Goal: Participate in discussion: Engage in conversation with other users on a specific topic

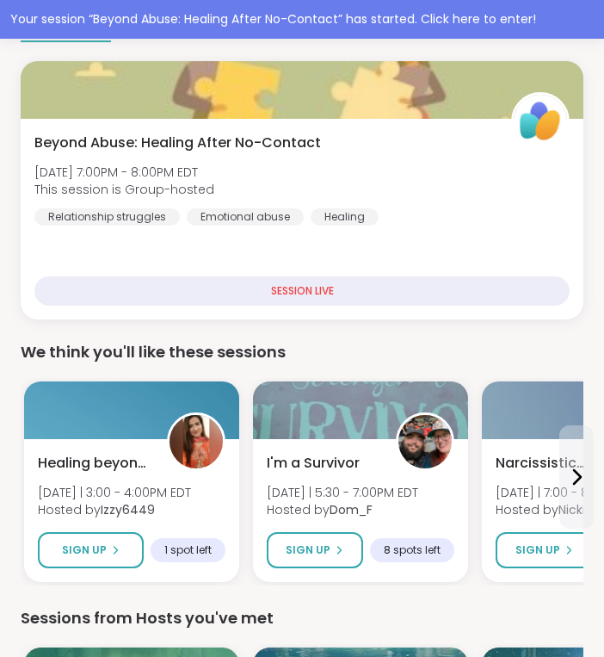
scroll to position [156, 0]
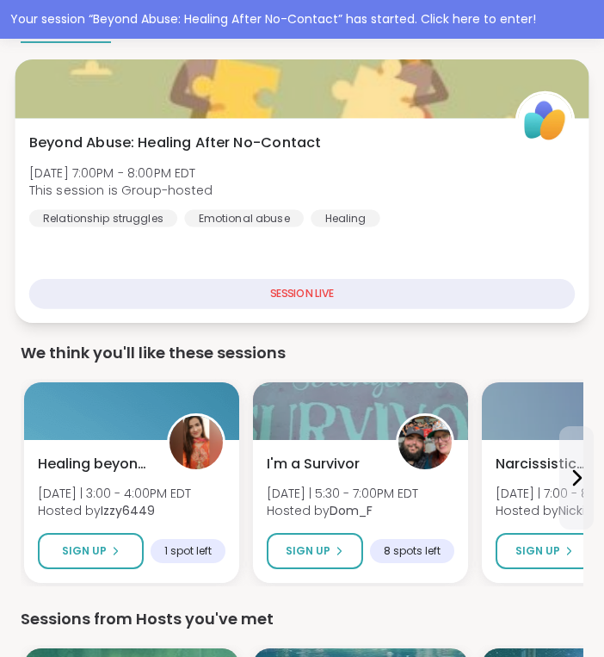
click at [295, 116] on div at bounding box center [302, 88] width 574 height 59
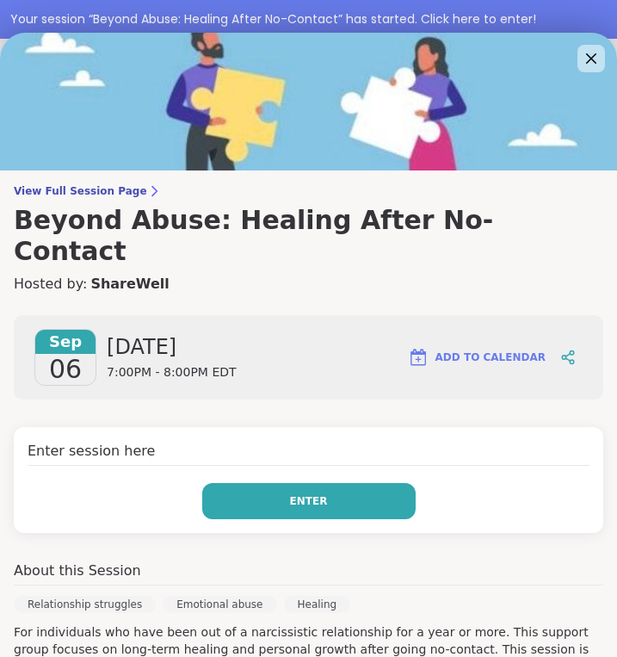
click at [352, 483] on button "Enter" at bounding box center [308, 501] width 213 height 36
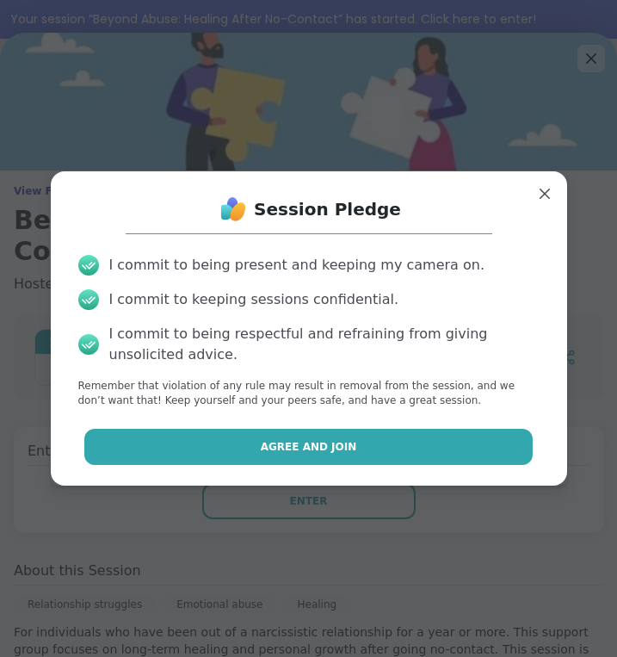
click at [336, 443] on span "Agree and Join" at bounding box center [309, 446] width 96 height 15
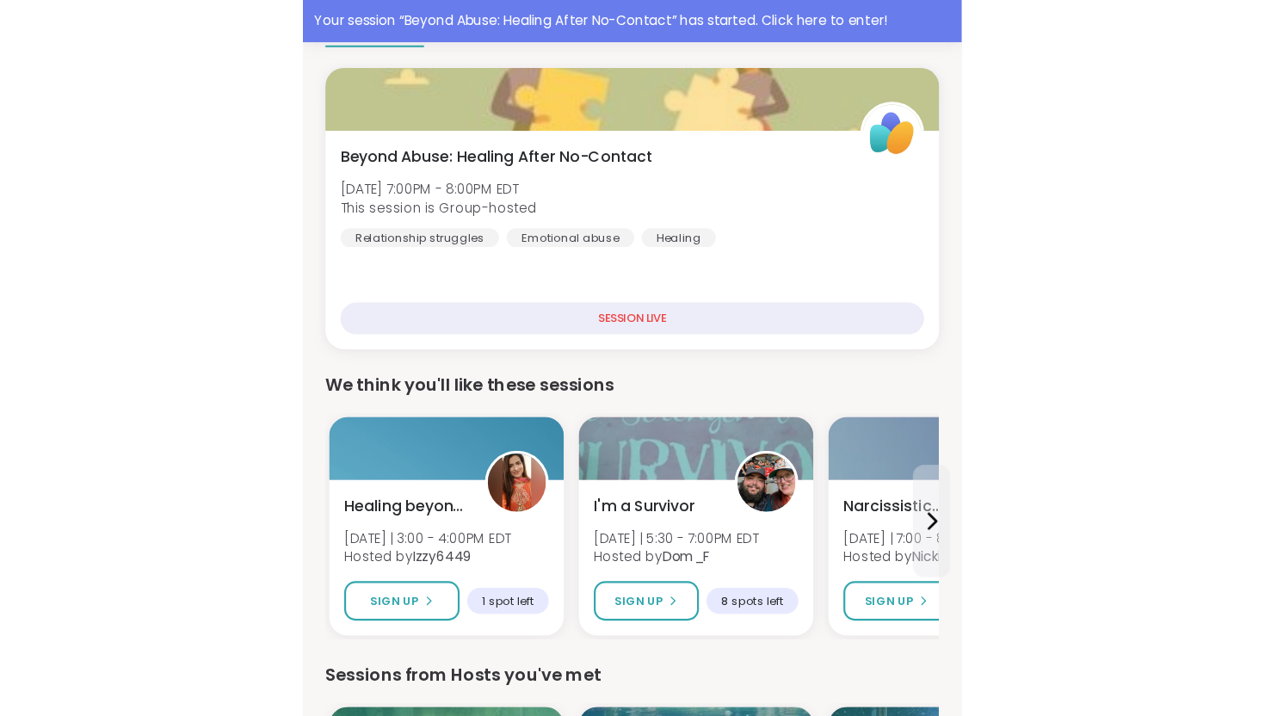
scroll to position [0, 0]
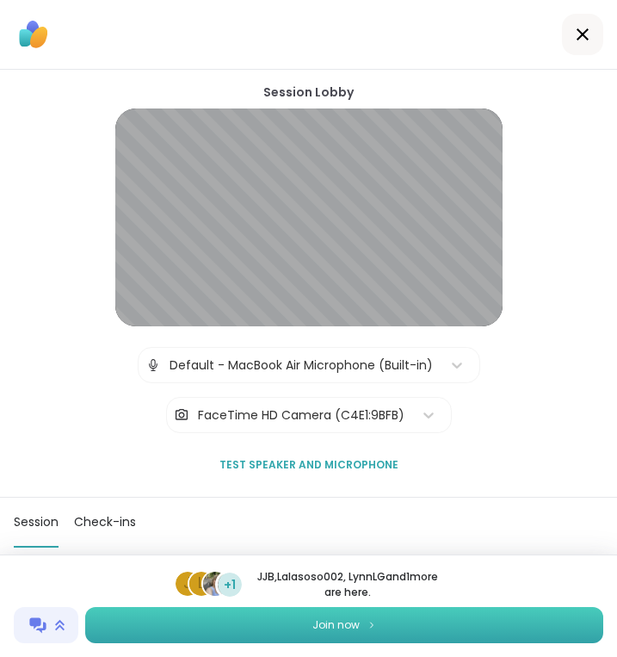
click at [326, 620] on span "Join now" at bounding box center [335, 624] width 47 height 15
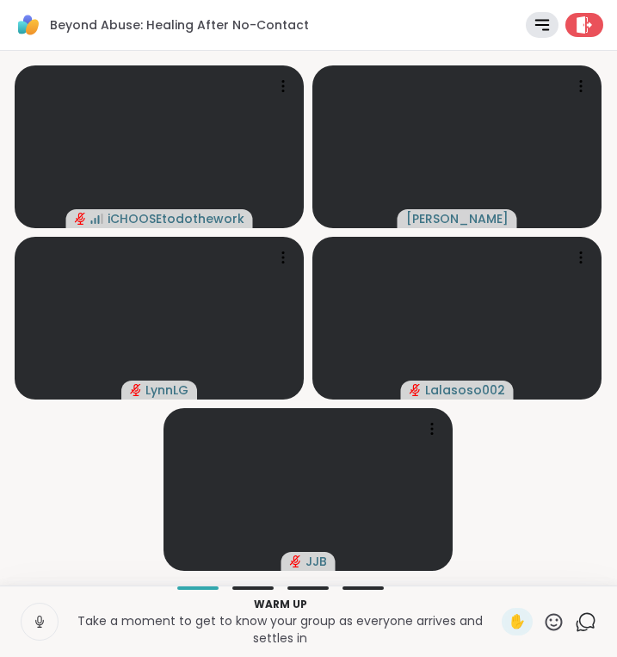
click at [32, 628] on icon at bounding box center [39, 621] width 15 height 15
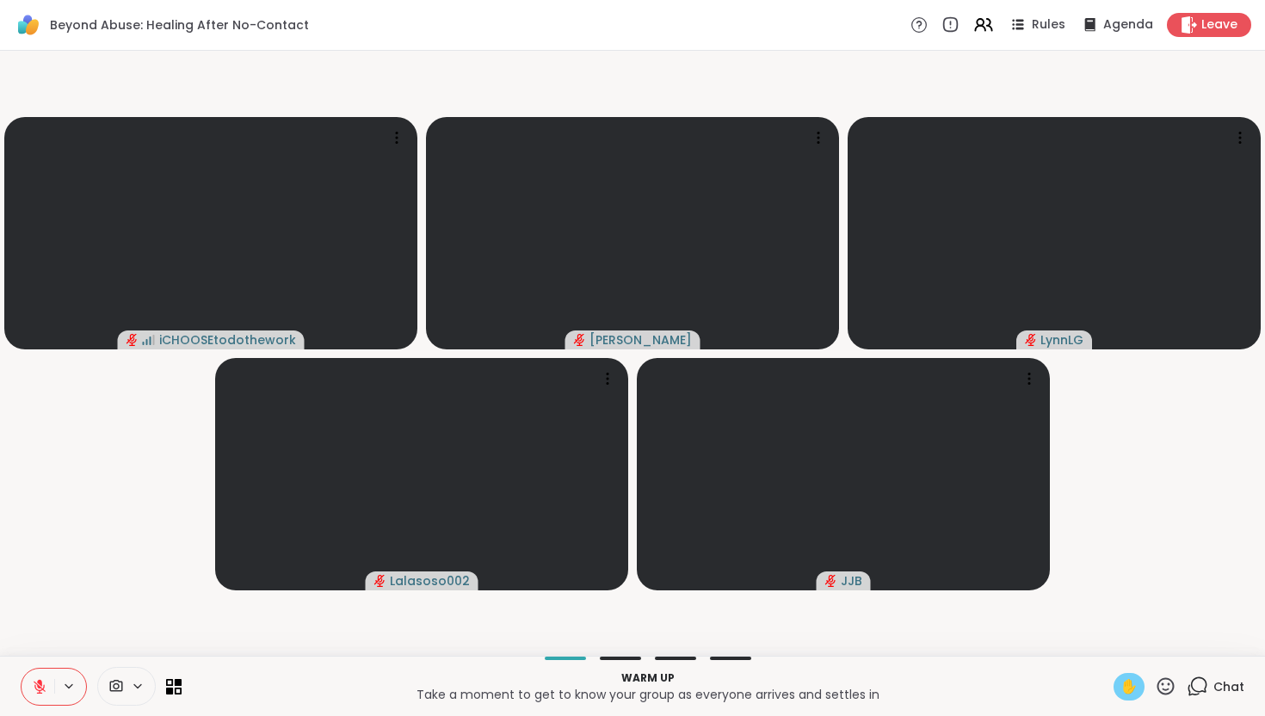
click at [616, 656] on div "✋" at bounding box center [1129, 687] width 31 height 28
click at [616, 656] on span "✋" at bounding box center [1129, 686] width 17 height 21
click at [616, 656] on icon at bounding box center [1194, 690] width 11 height 11
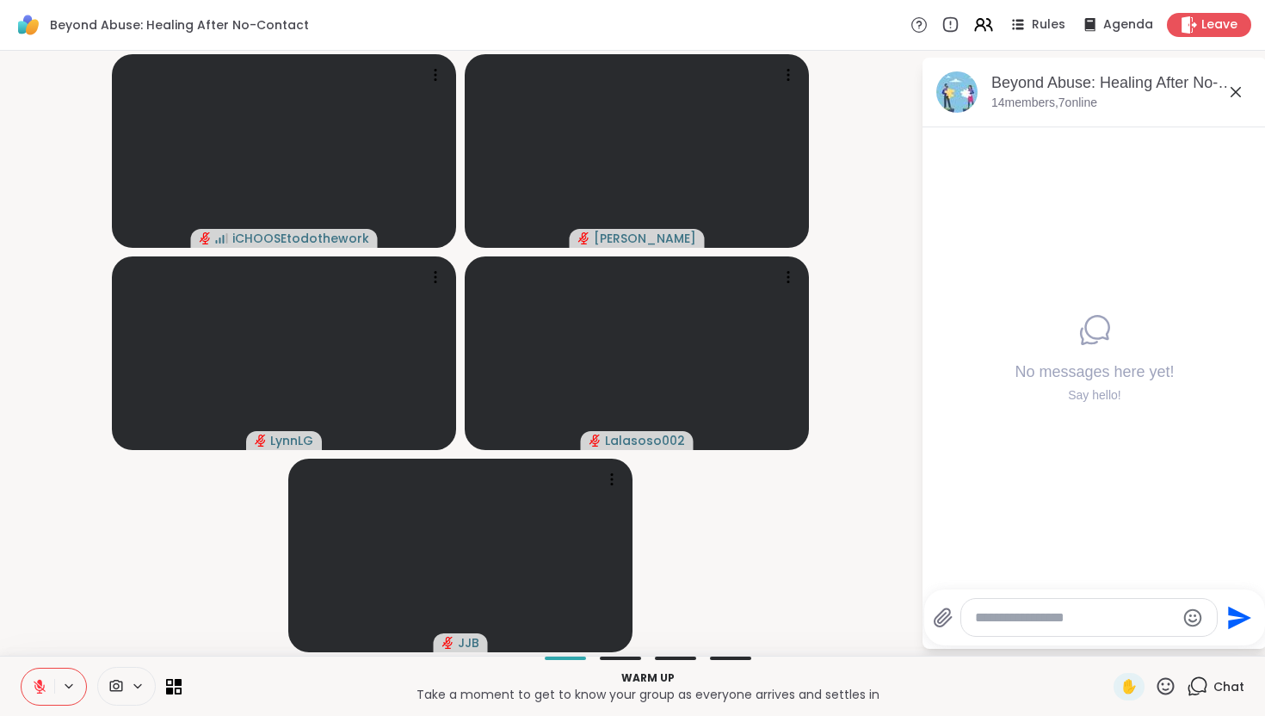
click at [616, 616] on textarea "Type your message" at bounding box center [1075, 617] width 201 height 17
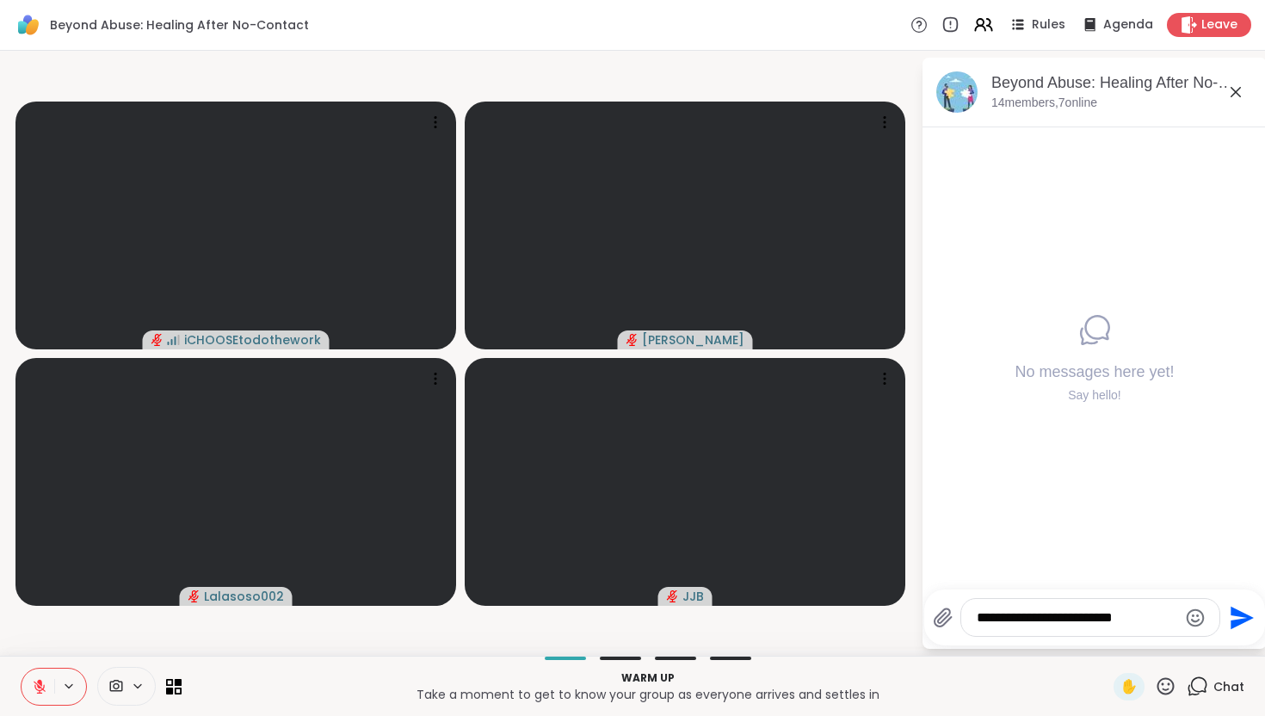
type textarea "**********"
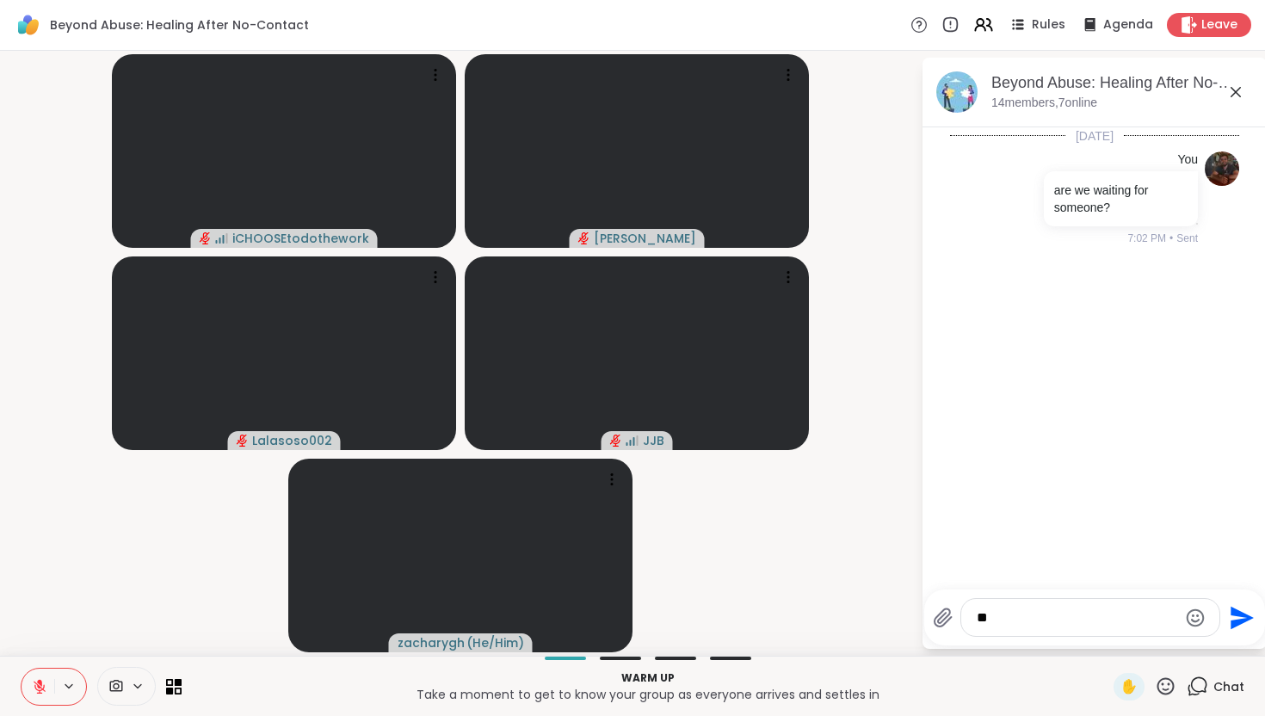
type textarea "*"
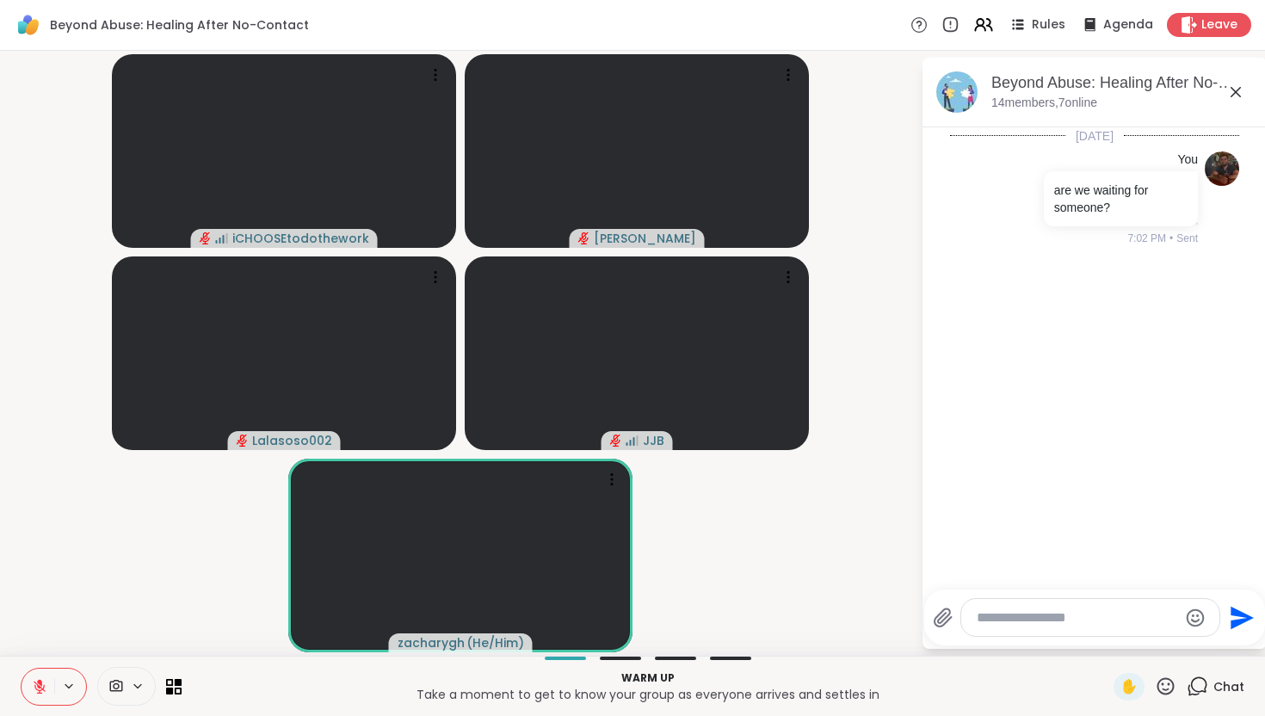
click at [33, 656] on icon at bounding box center [39, 686] width 15 height 15
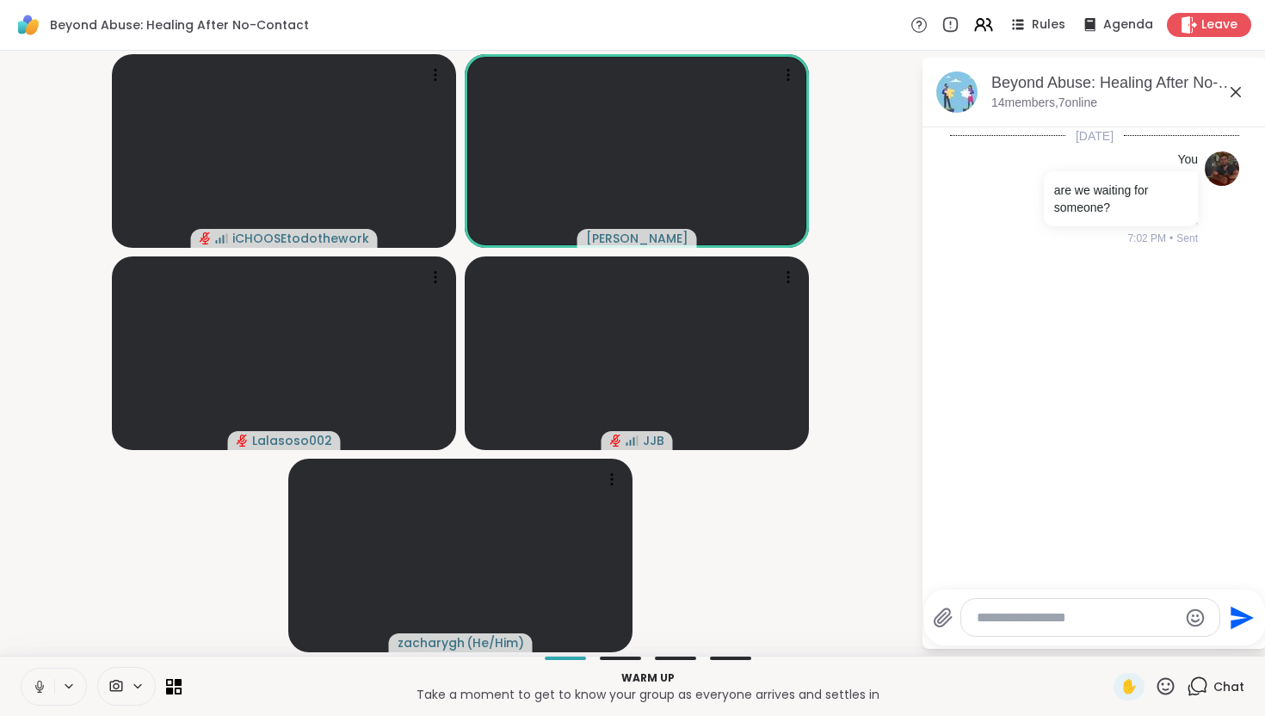
click at [43, 656] on icon at bounding box center [39, 686] width 15 height 15
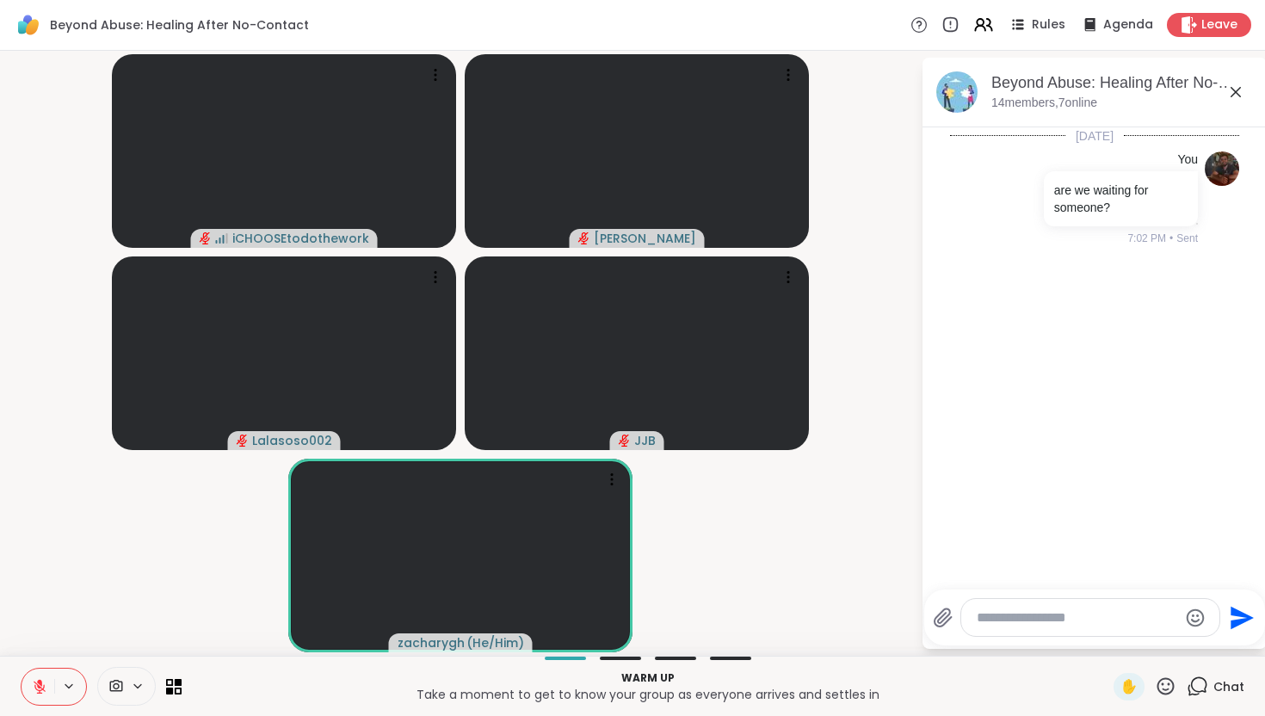
click at [43, 656] on icon at bounding box center [39, 686] width 15 height 15
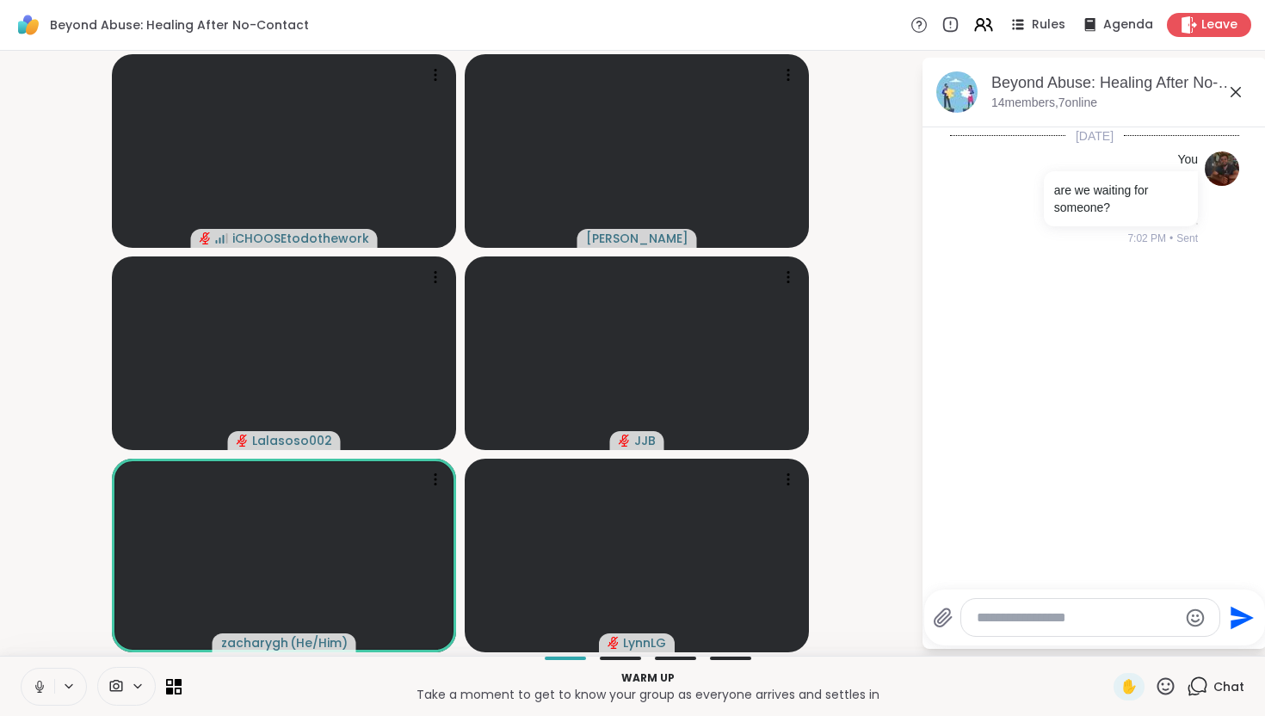
click at [34, 656] on icon at bounding box center [39, 686] width 15 height 15
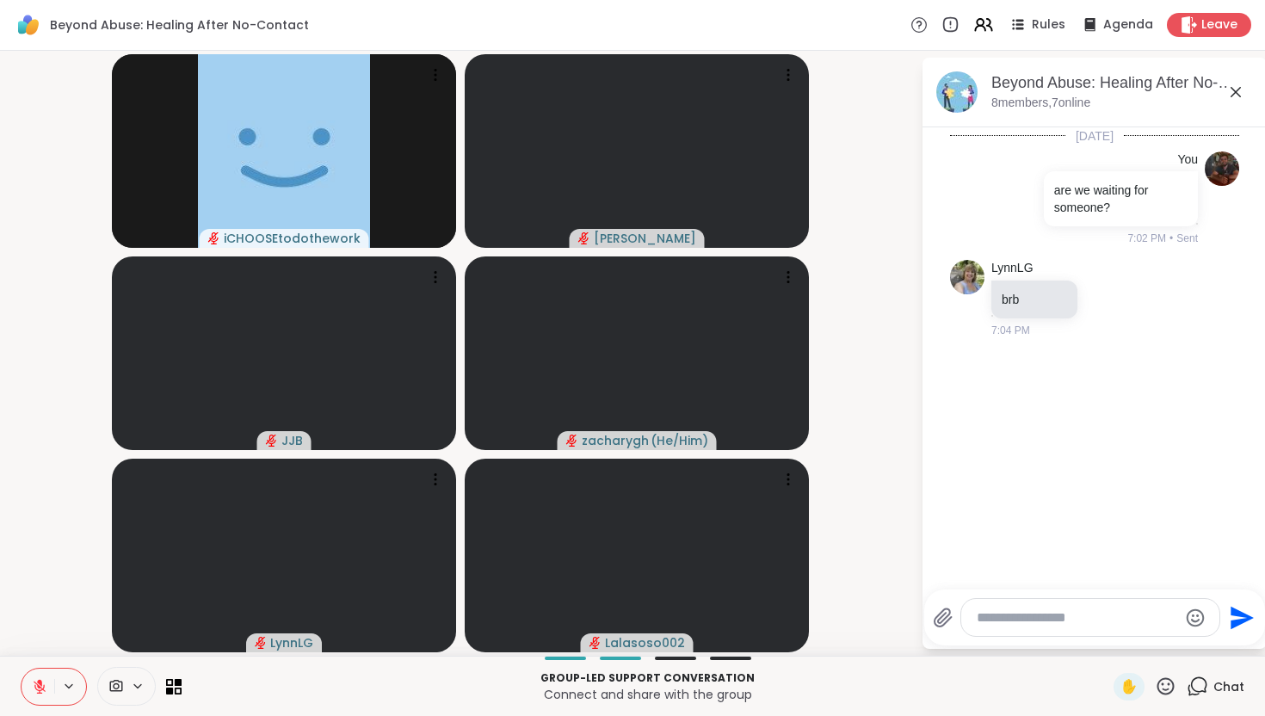
click at [45, 656] on icon at bounding box center [39, 686] width 15 height 15
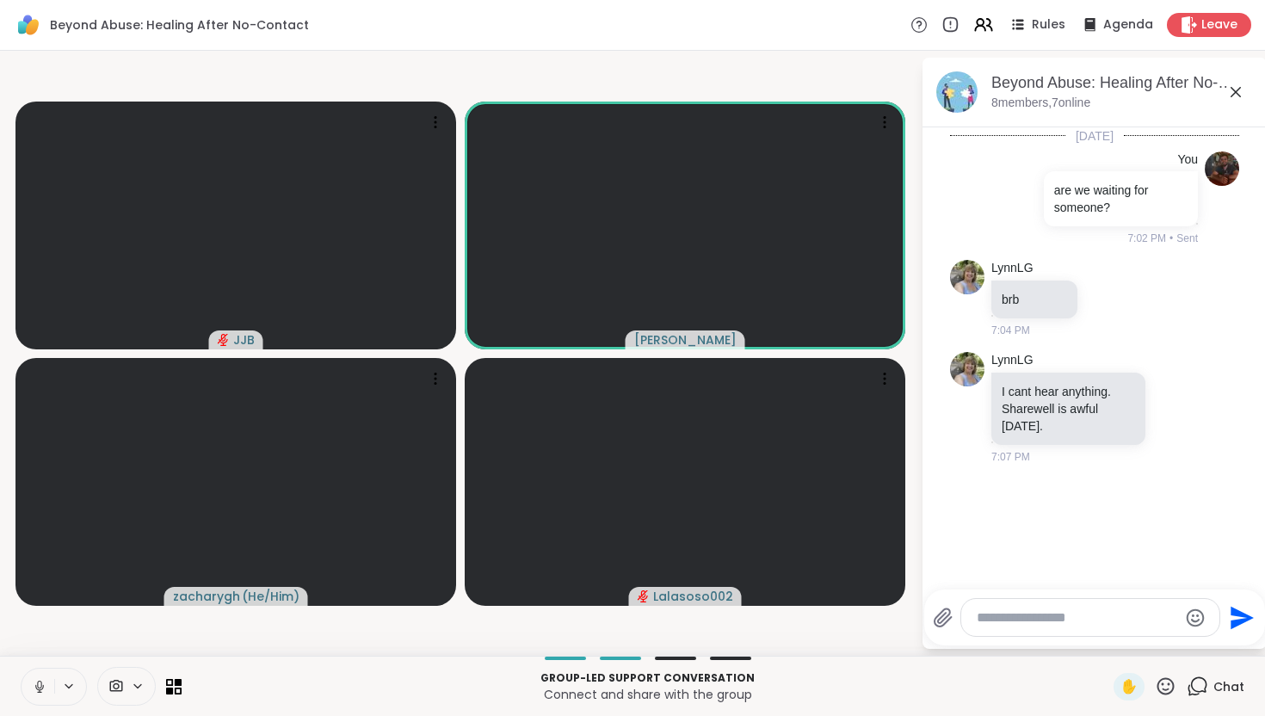
click at [41, 656] on icon at bounding box center [39, 686] width 15 height 15
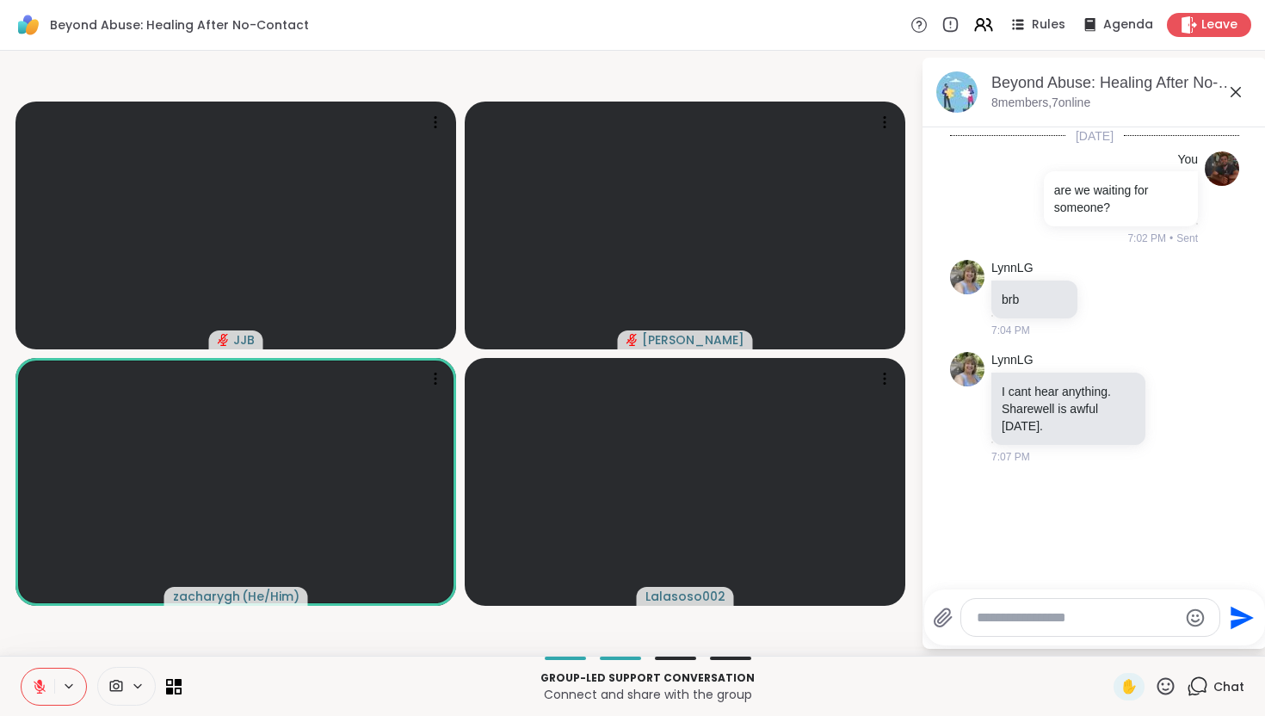
click at [41, 656] on icon at bounding box center [39, 686] width 15 height 15
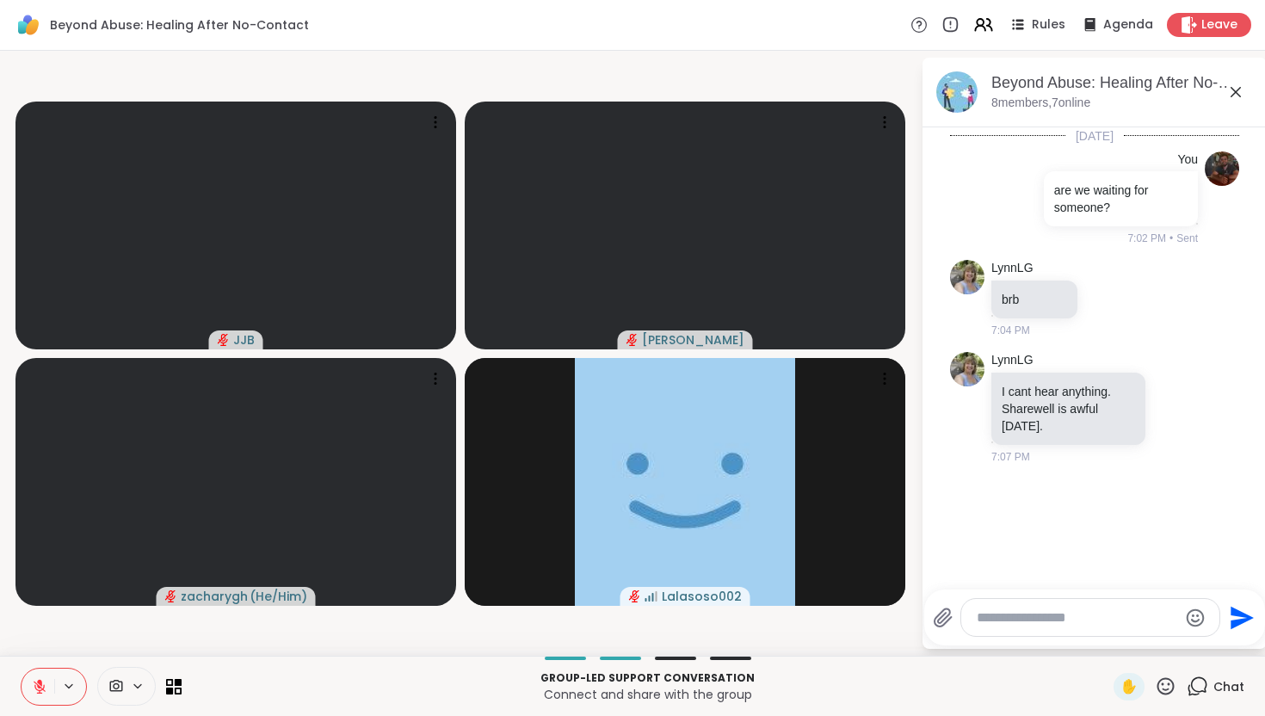
click at [30, 656] on button at bounding box center [38, 687] width 33 height 36
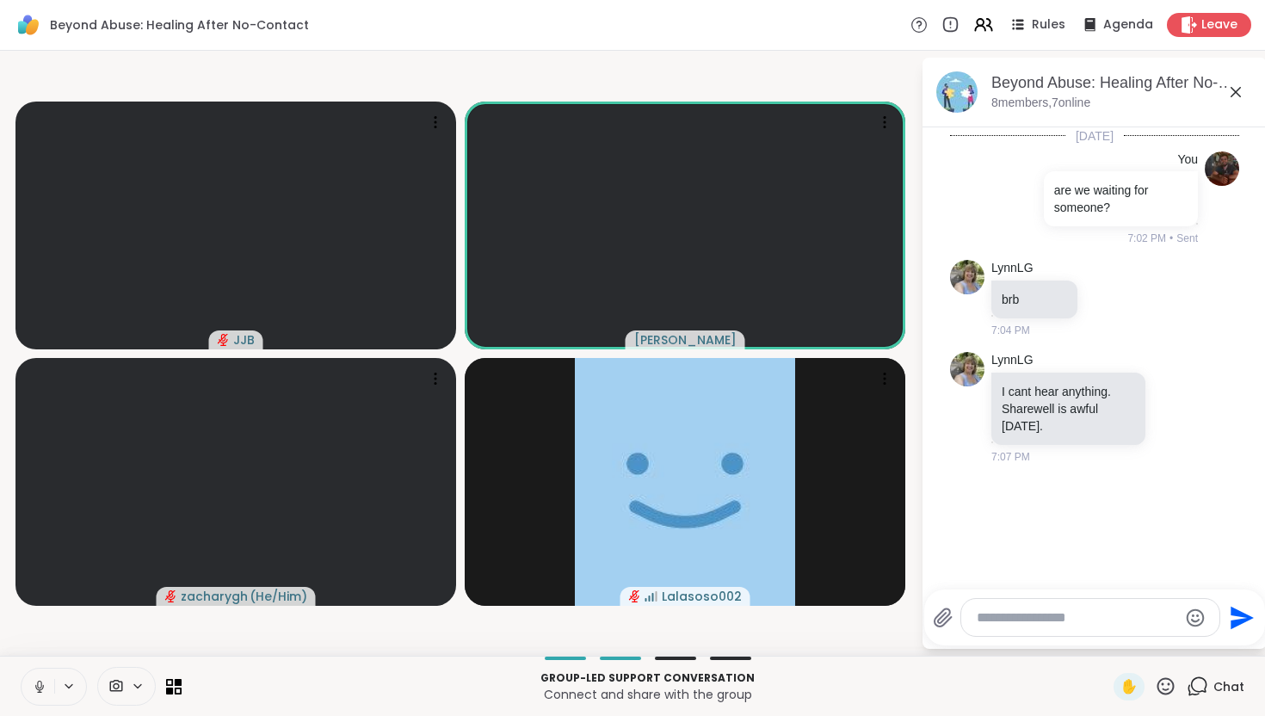
click at [37, 656] on icon at bounding box center [39, 686] width 9 height 5
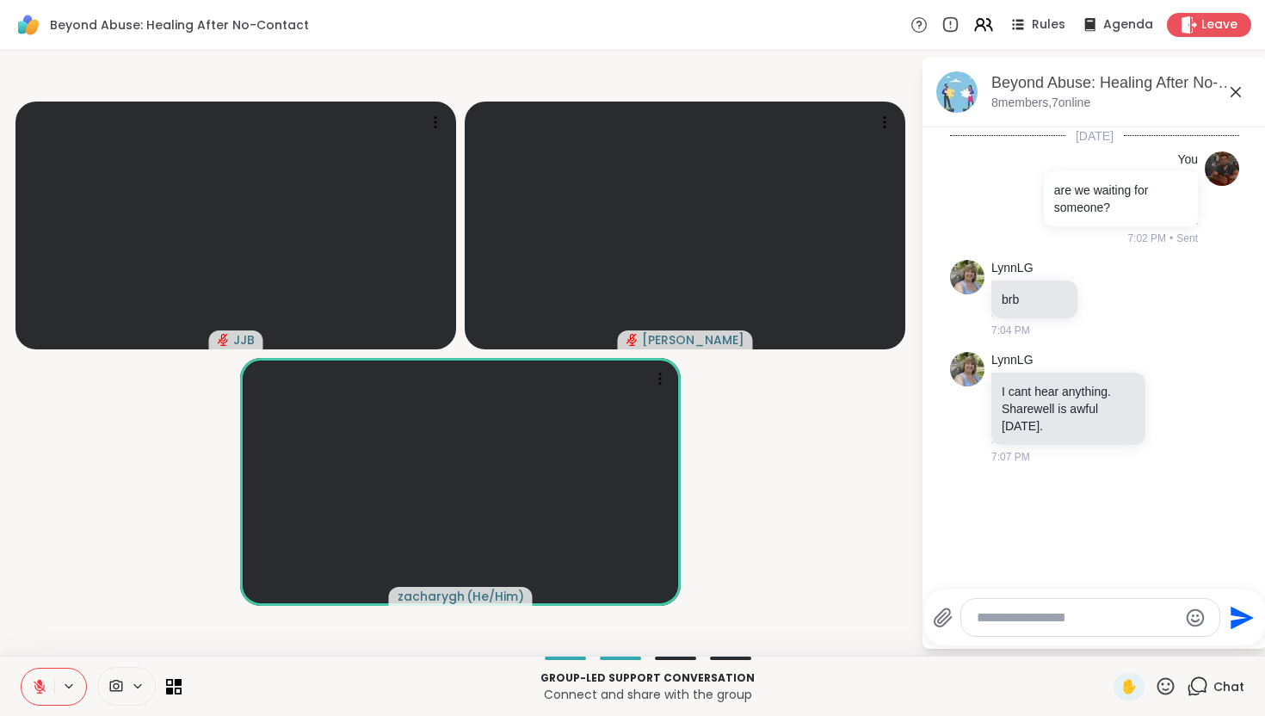
click at [49, 656] on button at bounding box center [38, 687] width 33 height 36
drag, startPoint x: 46, startPoint y: 692, endPoint x: 83, endPoint y: 715, distance: 44.4
click at [38, 656] on icon at bounding box center [39, 686] width 15 height 15
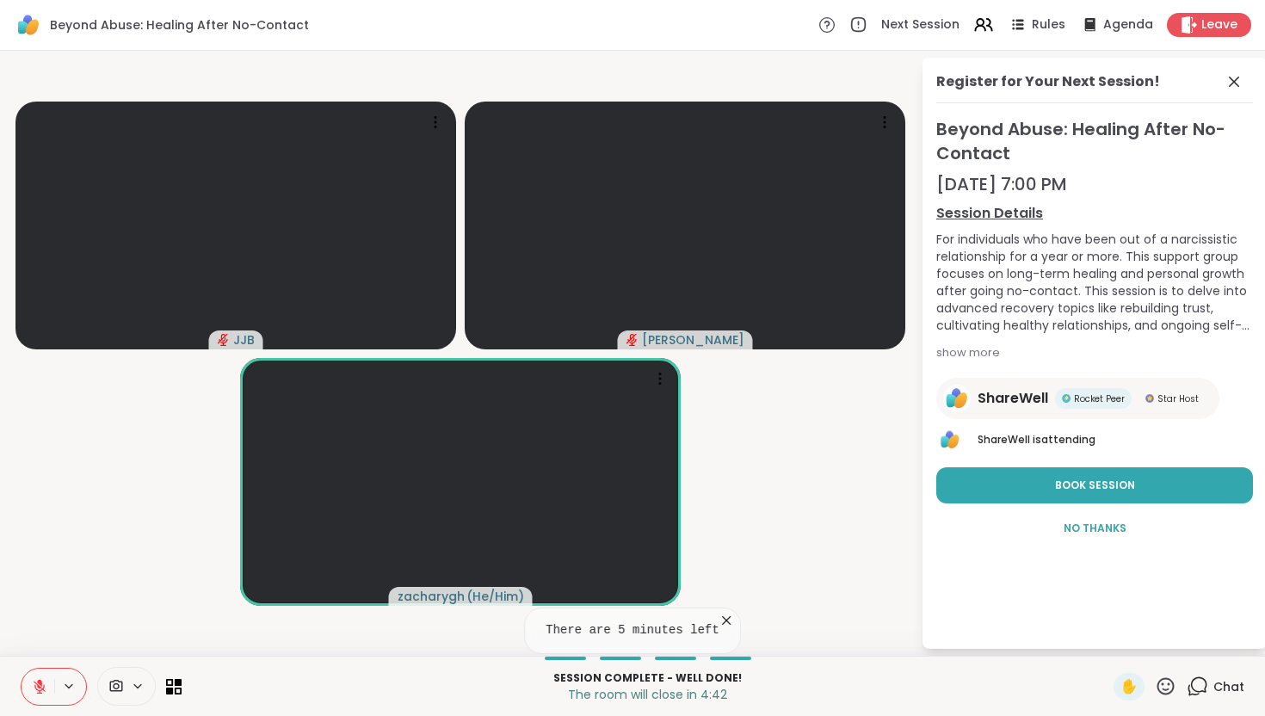
click at [43, 656] on icon at bounding box center [39, 686] width 15 height 15
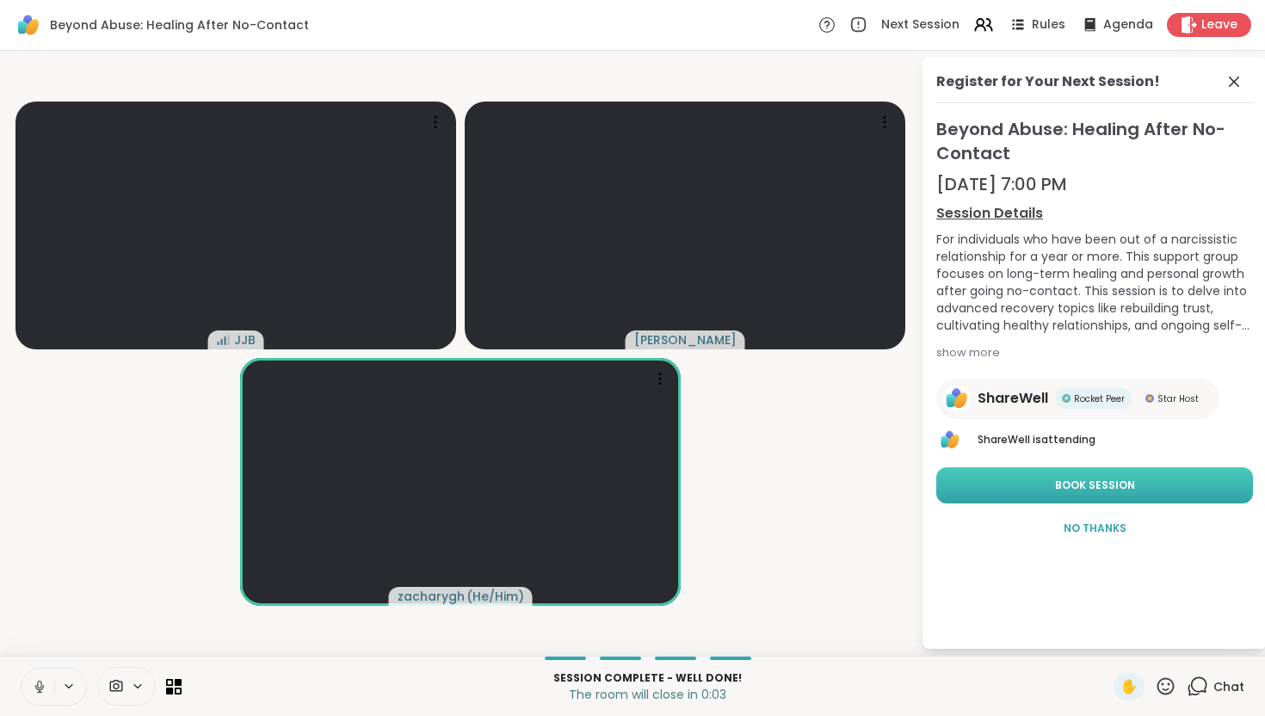
click at [616, 489] on span "Book Session" at bounding box center [1095, 485] width 80 height 15
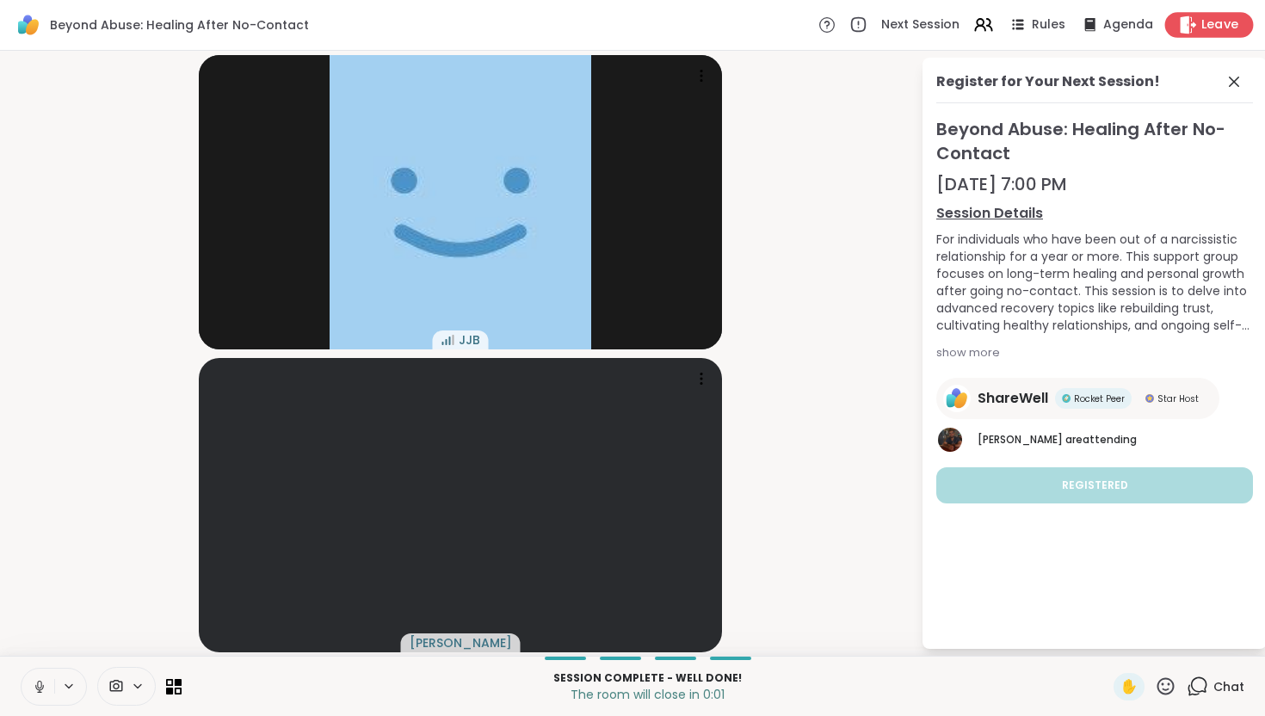
click at [616, 34] on div "Leave" at bounding box center [1209, 24] width 89 height 25
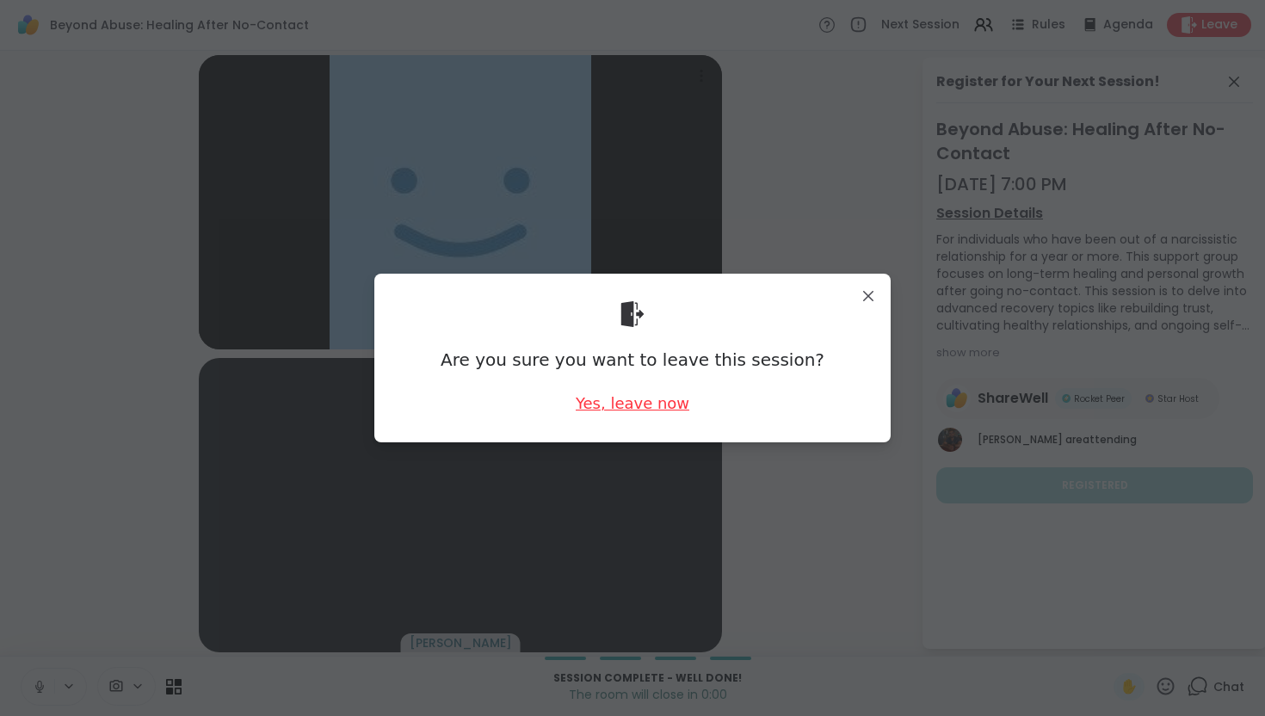
click at [613, 396] on div "Yes, leave now" at bounding box center [633, 403] width 114 height 22
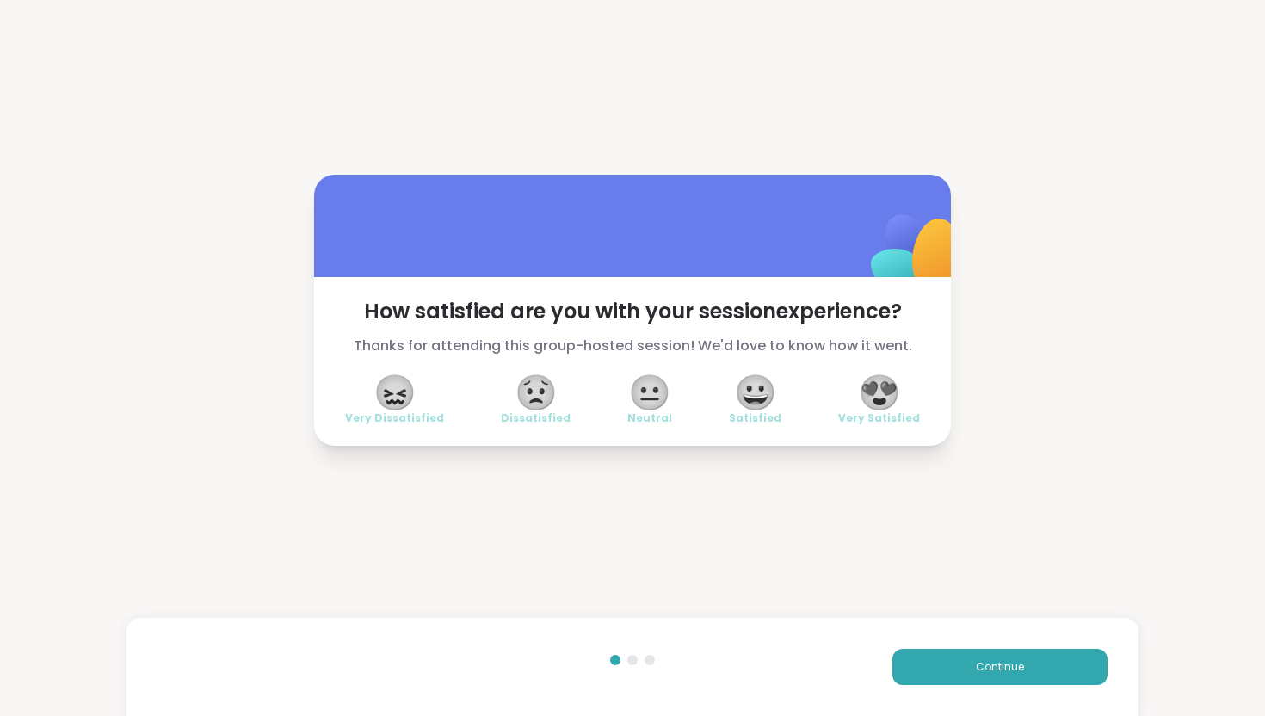
click at [616, 390] on span "😍" at bounding box center [879, 392] width 43 height 31
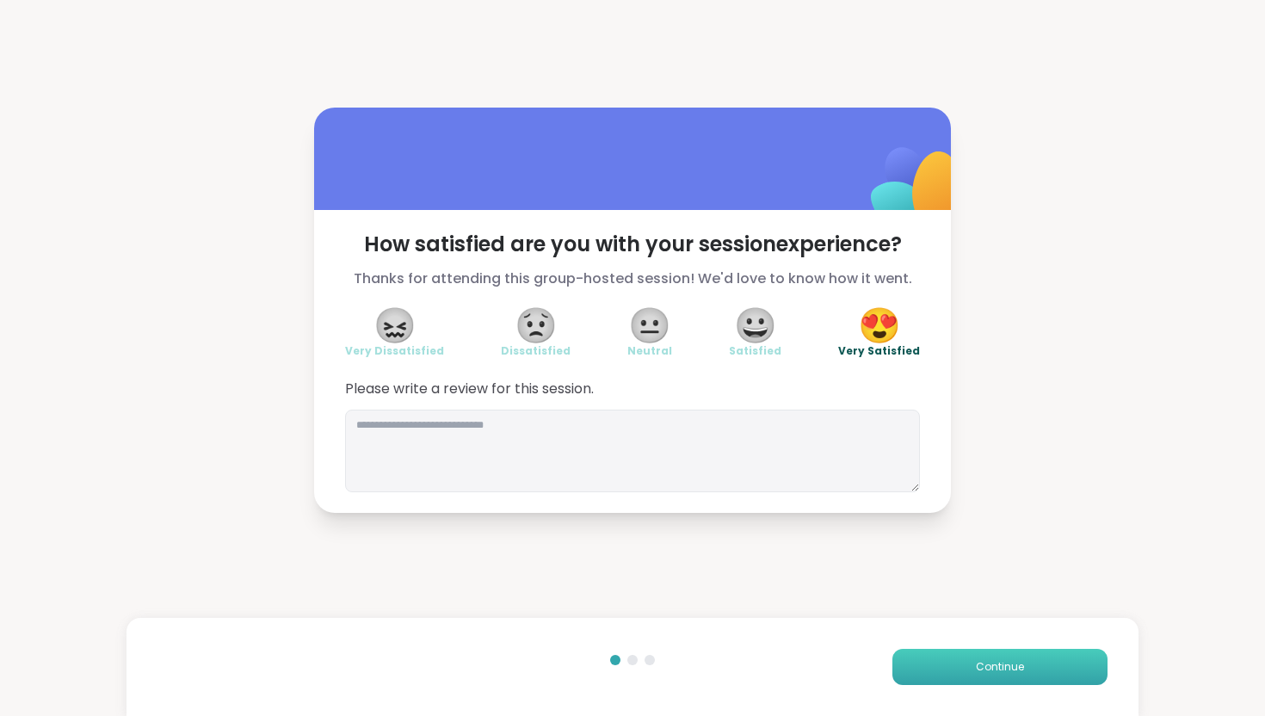
click at [616, 656] on button "Continue" at bounding box center [1000, 667] width 215 height 36
